Goal: Information Seeking & Learning: Learn about a topic

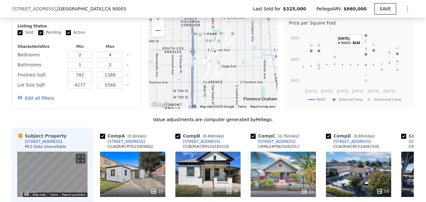
scroll to position [471, 0]
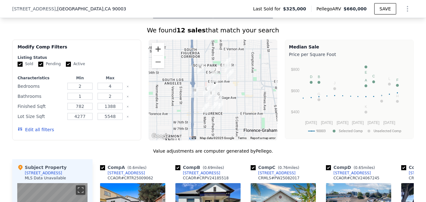
click at [154, 55] on button "Zoom in" at bounding box center [158, 49] width 13 height 13
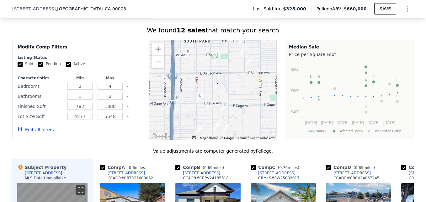
click at [154, 55] on button "Zoom in" at bounding box center [158, 49] width 13 height 13
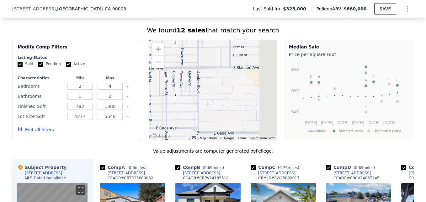
drag, startPoint x: 238, startPoint y: 89, endPoint x: 191, endPoint y: 101, distance: 49.0
click at [191, 101] on div at bounding box center [213, 90] width 129 height 100
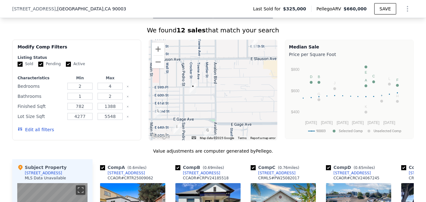
drag, startPoint x: 201, startPoint y: 93, endPoint x: 219, endPoint y: 84, distance: 20.6
click at [219, 84] on div at bounding box center [213, 90] width 129 height 100
click at [159, 68] on button "Zoom out" at bounding box center [158, 62] width 13 height 13
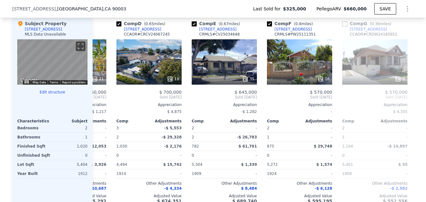
scroll to position [0, 262]
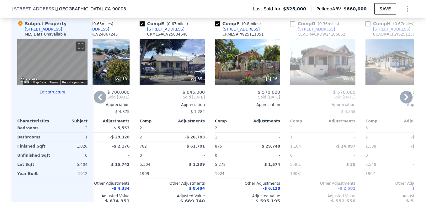
click at [179, 141] on div "-$ 26,783" at bounding box center [189, 136] width 31 height 9
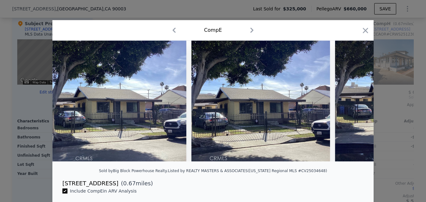
click at [394, 58] on div at bounding box center [213, 101] width 426 height 202
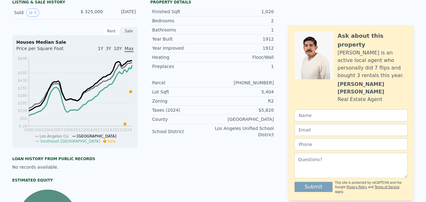
scroll to position [2, 0]
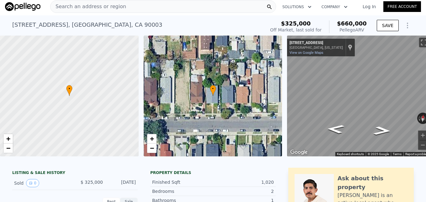
click at [174, 7] on div "Search an address or region" at bounding box center [163, 6] width 226 height 13
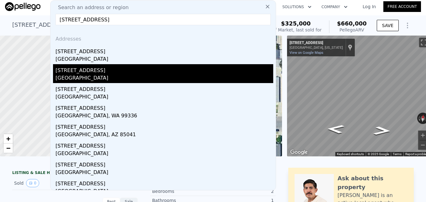
type input "[STREET_ADDRESS]"
click at [134, 72] on div "[STREET_ADDRESS]" at bounding box center [165, 69] width 218 height 10
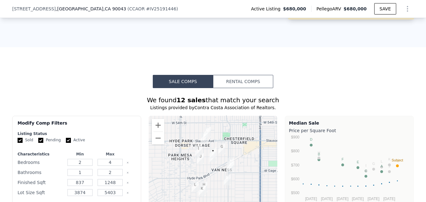
scroll to position [602, 0]
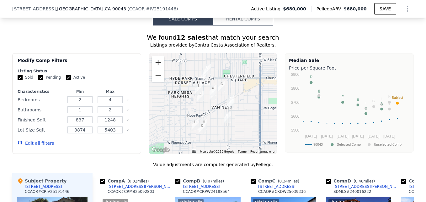
click at [153, 66] on button "Zoom in" at bounding box center [158, 62] width 13 height 13
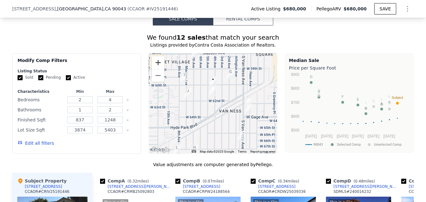
click at [153, 66] on button "Zoom in" at bounding box center [158, 62] width 13 height 13
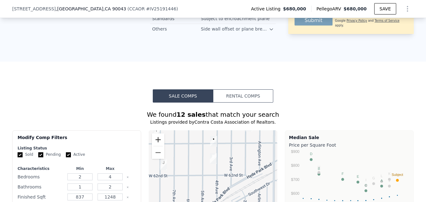
scroll to position [524, 0]
click at [38, 157] on input "Pending" at bounding box center [40, 154] width 5 height 5
checkbox input "false"
click at [66, 157] on input "Active" at bounding box center [68, 154] width 5 height 5
checkbox input "false"
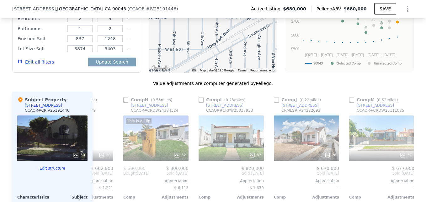
scroll to position [686, 0]
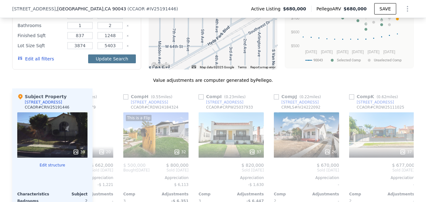
click at [119, 63] on button "Update Search" at bounding box center [111, 58] width 47 height 9
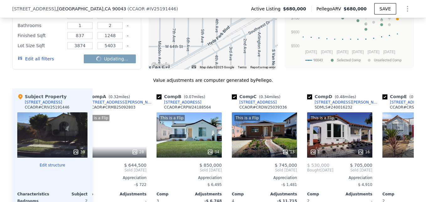
scroll to position [0, 0]
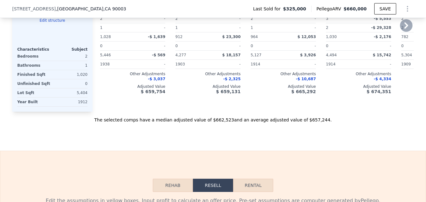
checkbox input "true"
type input "782"
type input "1388"
type input "4277"
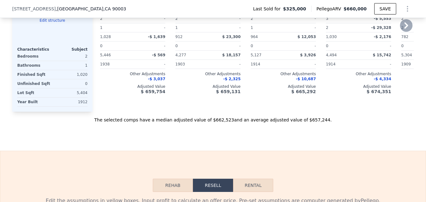
type input "5548"
type input "$ 660,000"
type input "$ 268,230"
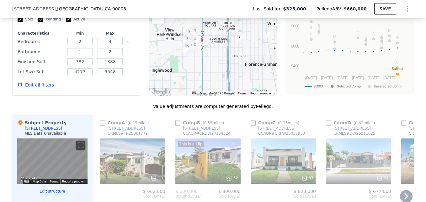
scroll to position [585, 0]
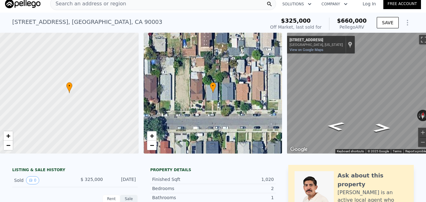
scroll to position [2, 0]
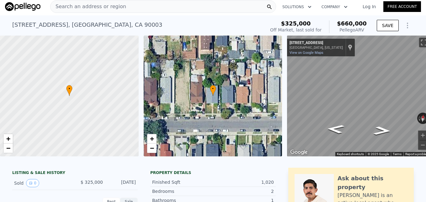
click at [134, 7] on div "Search an address or region" at bounding box center [163, 6] width 226 height 13
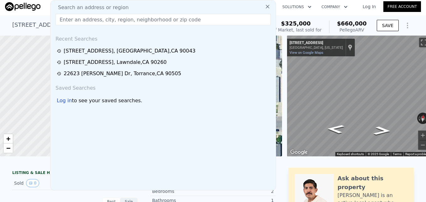
drag, startPoint x: 118, startPoint y: 47, endPoint x: 206, endPoint y: 32, distance: 89.9
click at [118, 47] on div "[STREET_ADDRESS]" at bounding box center [130, 51] width 132 height 8
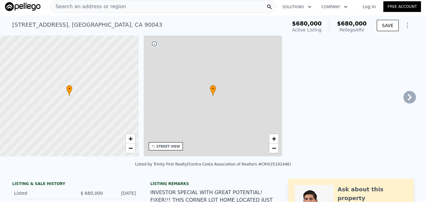
type input "837"
type input "1248"
type input "3874"
type input "5403"
type input "$ 680,000"
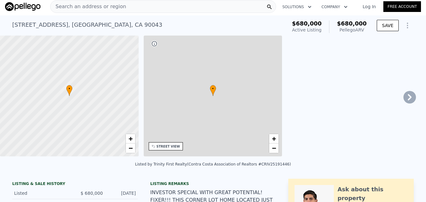
type input "-$ 89,172"
checkbox input "true"
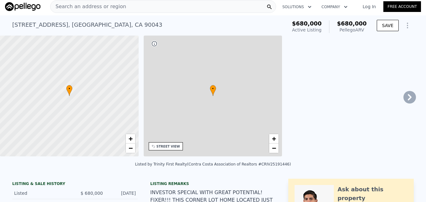
checkbox input "true"
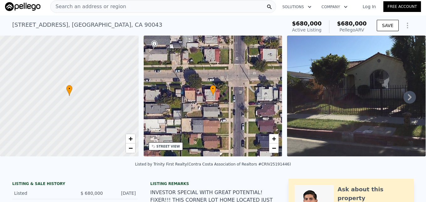
click at [145, 5] on div "Search an address or region" at bounding box center [163, 6] width 226 height 13
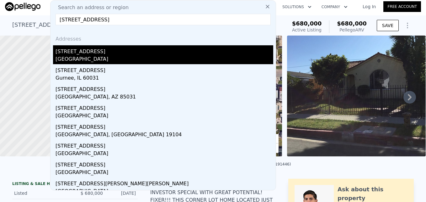
type input "[STREET_ADDRESS]"
click at [118, 62] on div "[GEOGRAPHIC_DATA]" at bounding box center [165, 59] width 218 height 9
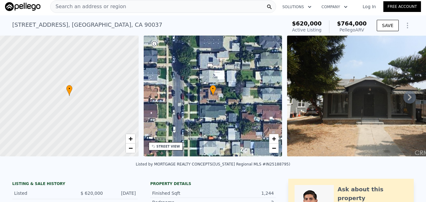
scroll to position [2, 0]
click at [405, 100] on icon at bounding box center [410, 97] width 13 height 13
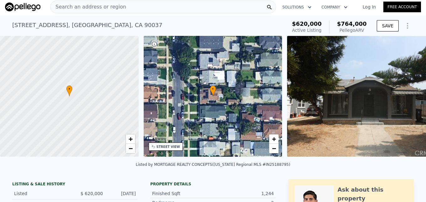
scroll to position [0, 146]
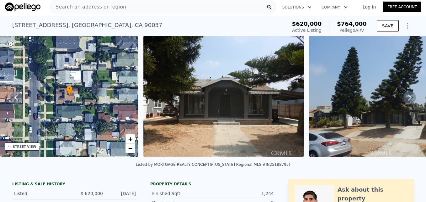
click at [405, 99] on icon at bounding box center [410, 97] width 13 height 13
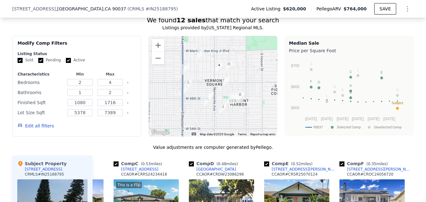
scroll to position [565, 0]
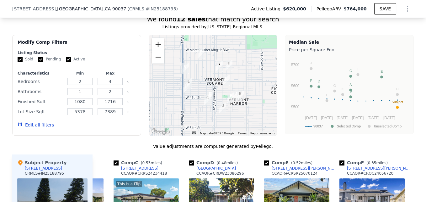
click at [154, 48] on button "Zoom in" at bounding box center [158, 44] width 13 height 13
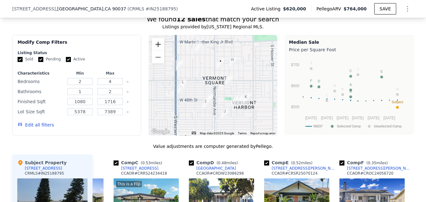
click at [154, 48] on button "Zoom in" at bounding box center [158, 44] width 13 height 13
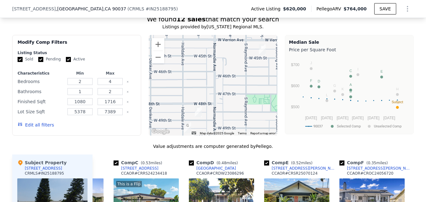
drag, startPoint x: 223, startPoint y: 89, endPoint x: 218, endPoint y: 53, distance: 36.2
click at [218, 53] on div at bounding box center [213, 85] width 129 height 100
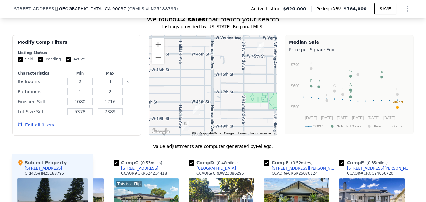
drag, startPoint x: 222, startPoint y: 68, endPoint x: 221, endPoint y: 72, distance: 4.2
click at [221, 72] on div at bounding box center [213, 85] width 129 height 100
click at [157, 63] on button "Zoom out" at bounding box center [158, 57] width 13 height 13
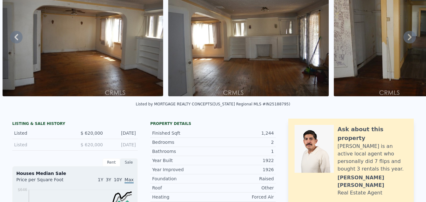
scroll to position [0, 0]
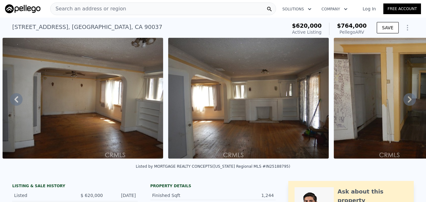
click at [146, 3] on div "Search an address or region" at bounding box center [163, 9] width 226 height 13
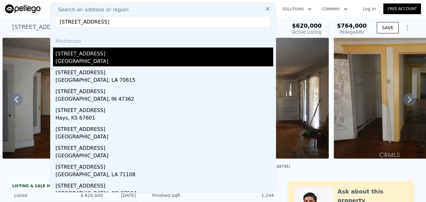
type input "[STREET_ADDRESS]"
click at [111, 58] on div "[GEOGRAPHIC_DATA]" at bounding box center [165, 61] width 218 height 9
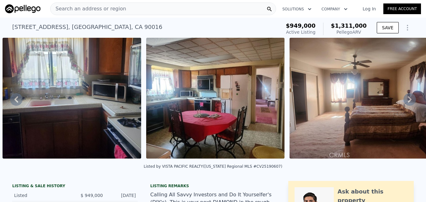
click at [105, 8] on span "Search an address or region" at bounding box center [89, 9] width 76 height 8
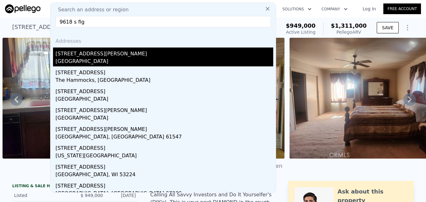
type input "9618 s fig"
click at [96, 56] on div "[STREET_ADDRESS][PERSON_NAME]" at bounding box center [165, 52] width 218 height 10
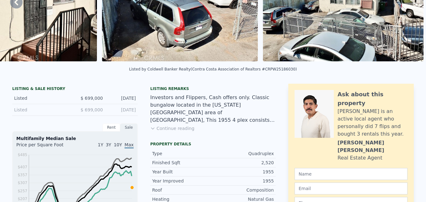
scroll to position [2, 0]
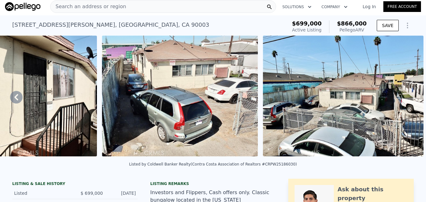
click at [173, 5] on div "Search an address or region" at bounding box center [163, 6] width 226 height 13
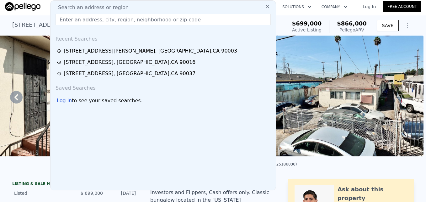
click at [154, 23] on input "text" at bounding box center [163, 19] width 215 height 11
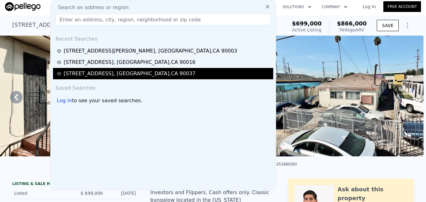
type input "[STREET_ADDRESS][PERSON_NAME]"
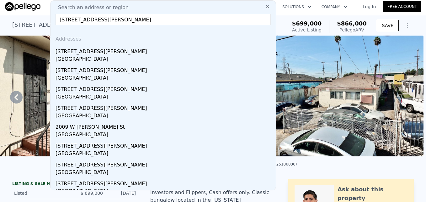
drag, startPoint x: 139, startPoint y: 53, endPoint x: 249, endPoint y: 1, distance: 121.5
click at [139, 53] on div "[STREET_ADDRESS][PERSON_NAME]" at bounding box center [165, 50] width 218 height 10
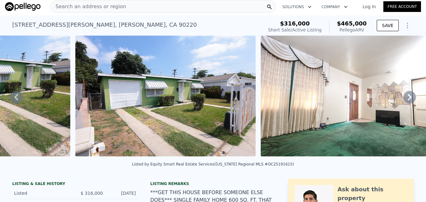
scroll to position [0, 1006]
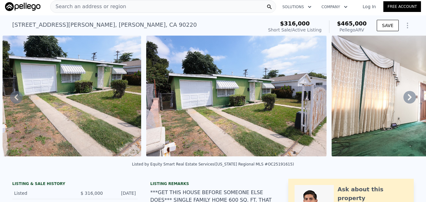
click at [140, 4] on div "Search an address or region" at bounding box center [163, 6] width 226 height 13
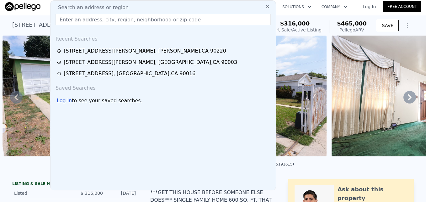
click at [141, 20] on input "text" at bounding box center [163, 19] width 215 height 11
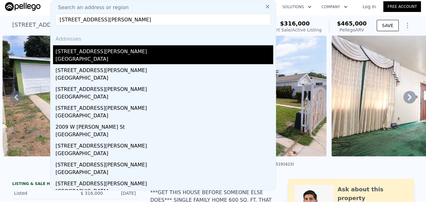
type input "[STREET_ADDRESS][PERSON_NAME]"
click at [130, 50] on div "[STREET_ADDRESS][PERSON_NAME]" at bounding box center [165, 50] width 218 height 10
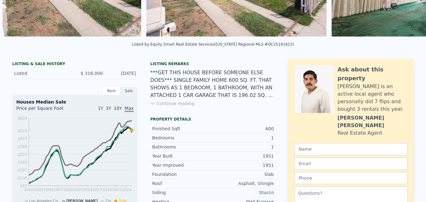
scroll to position [0, 0]
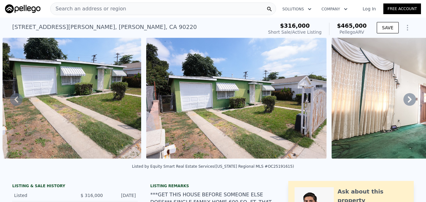
click at [122, 9] on div "Search an address or region" at bounding box center [163, 9] width 226 height 13
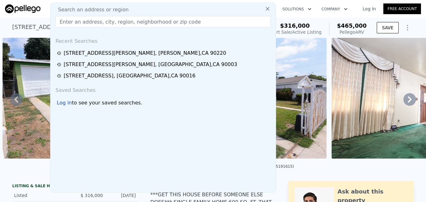
click at [120, 20] on input "text" at bounding box center [163, 21] width 215 height 11
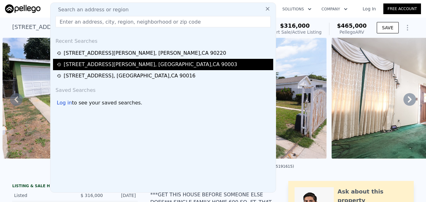
type input "[STREET_ADDRESS]"
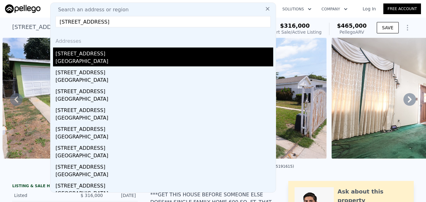
click at [121, 54] on div "[STREET_ADDRESS]" at bounding box center [165, 52] width 218 height 10
